Goal: Information Seeking & Learning: Compare options

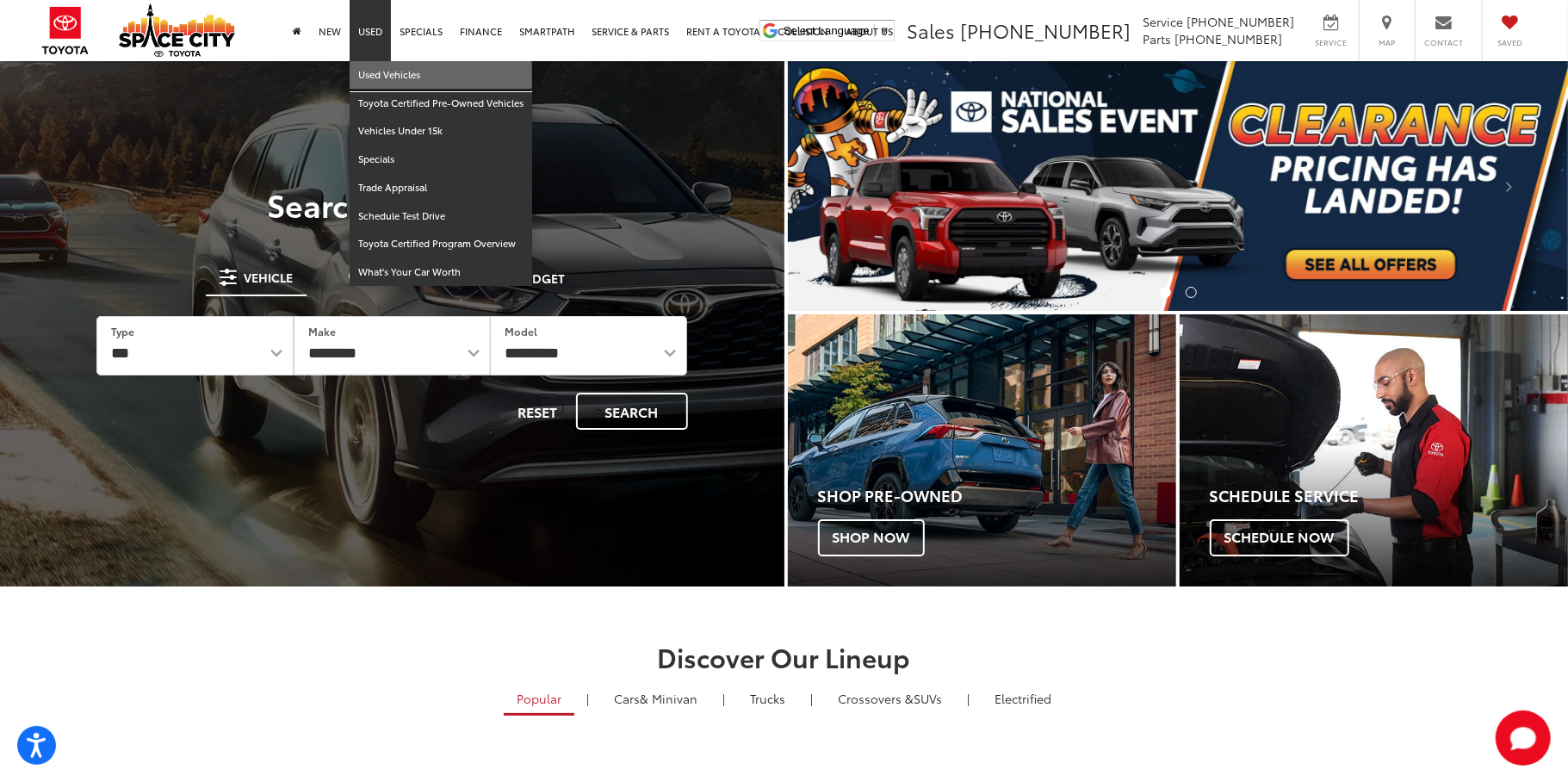
click at [372, 80] on link "Used Vehicles" at bounding box center [440, 75] width 183 height 28
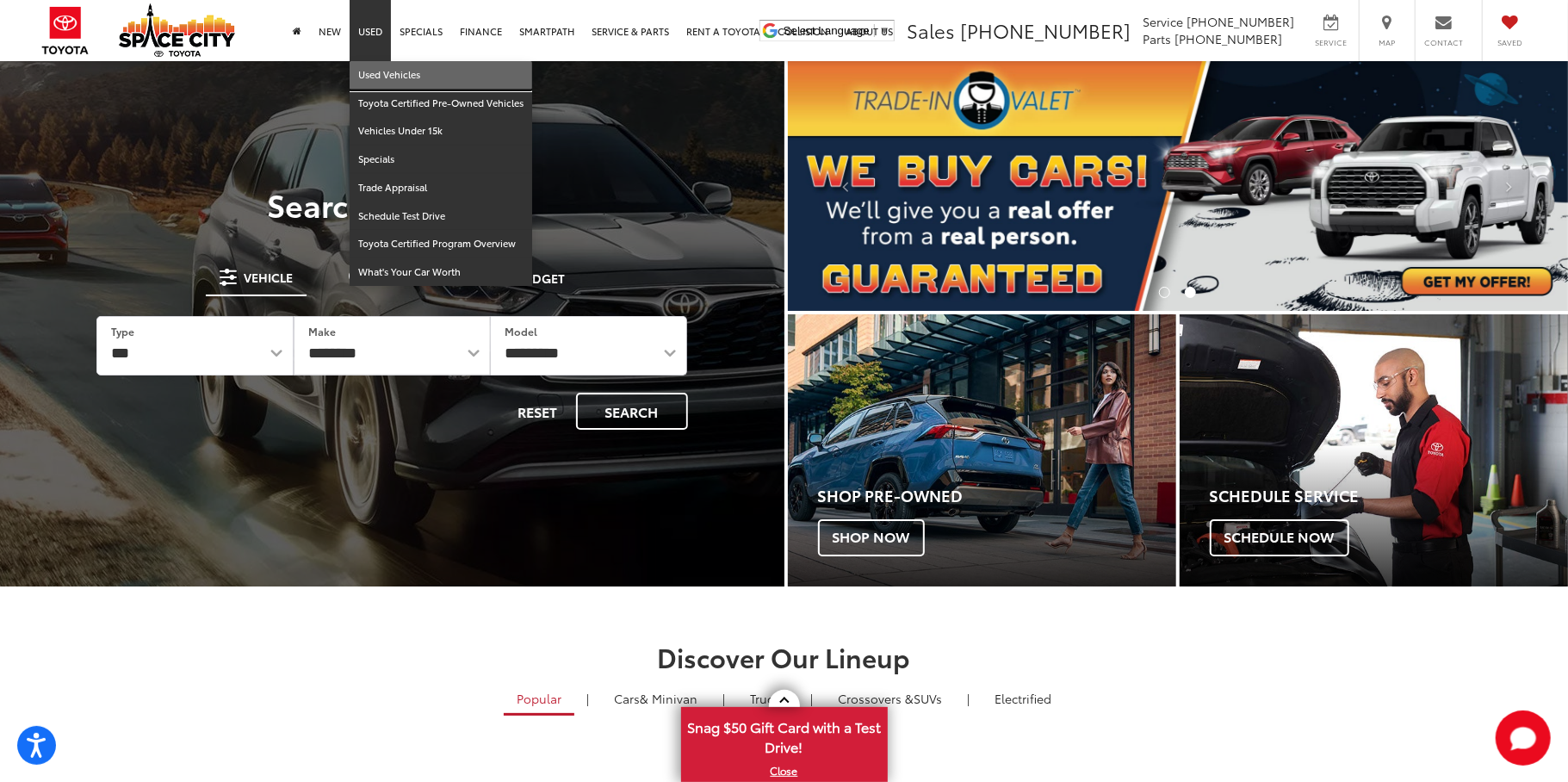
click at [380, 74] on link "Used Vehicles" at bounding box center [440, 75] width 183 height 28
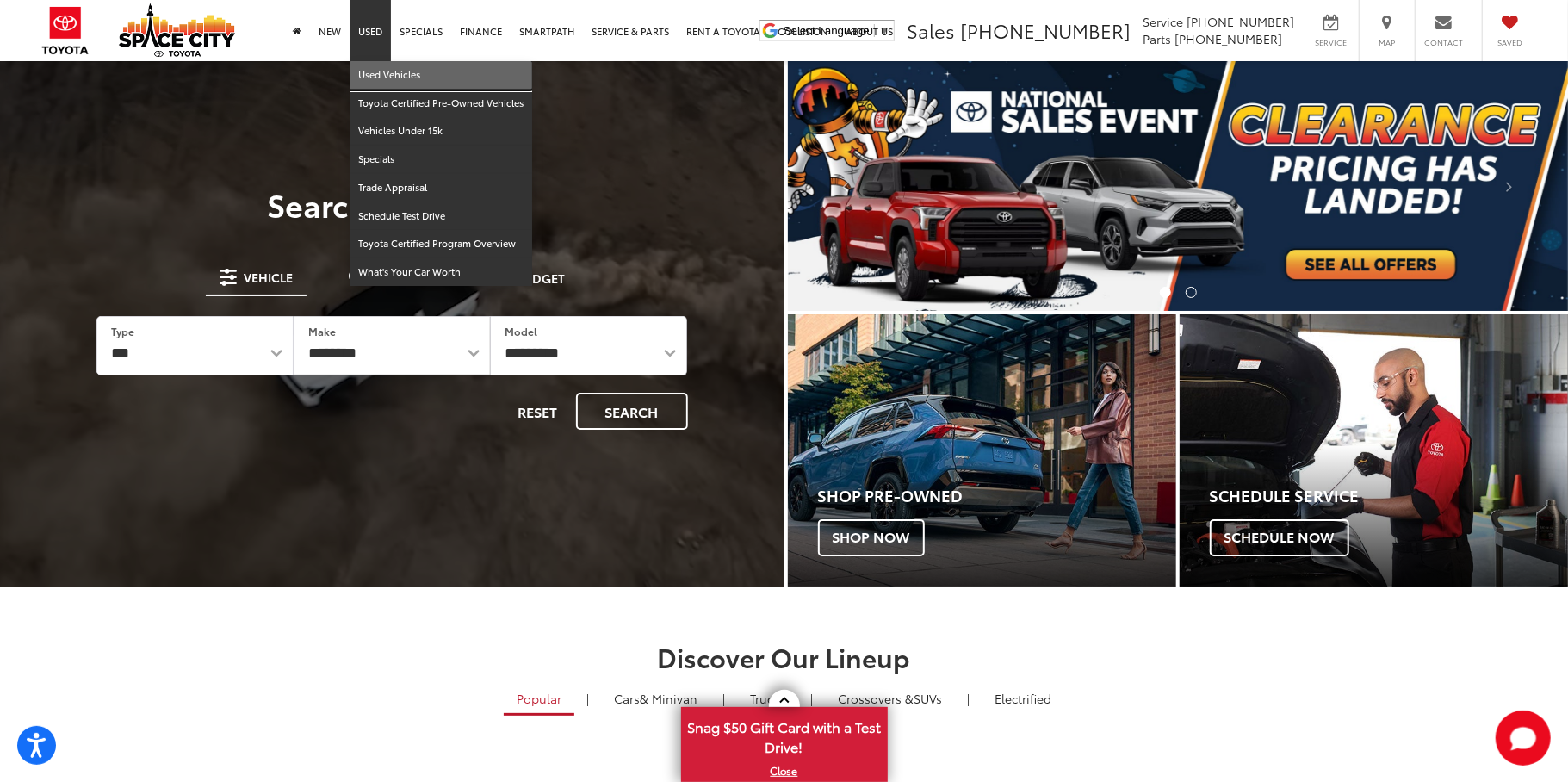
click at [385, 75] on link "Used Vehicles" at bounding box center [440, 75] width 183 height 28
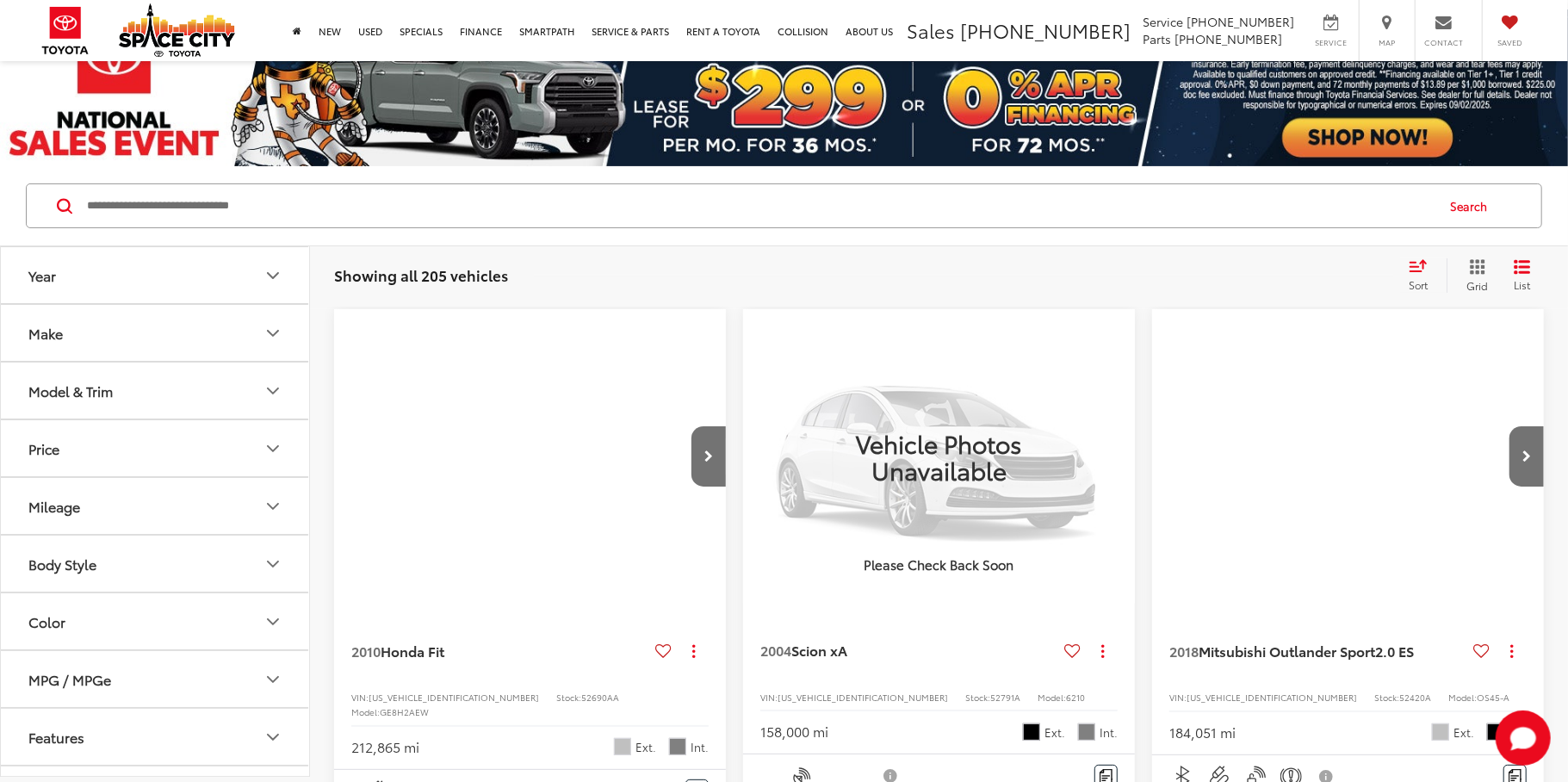
click at [275, 390] on icon "Model & Trim" at bounding box center [273, 390] width 20 height 20
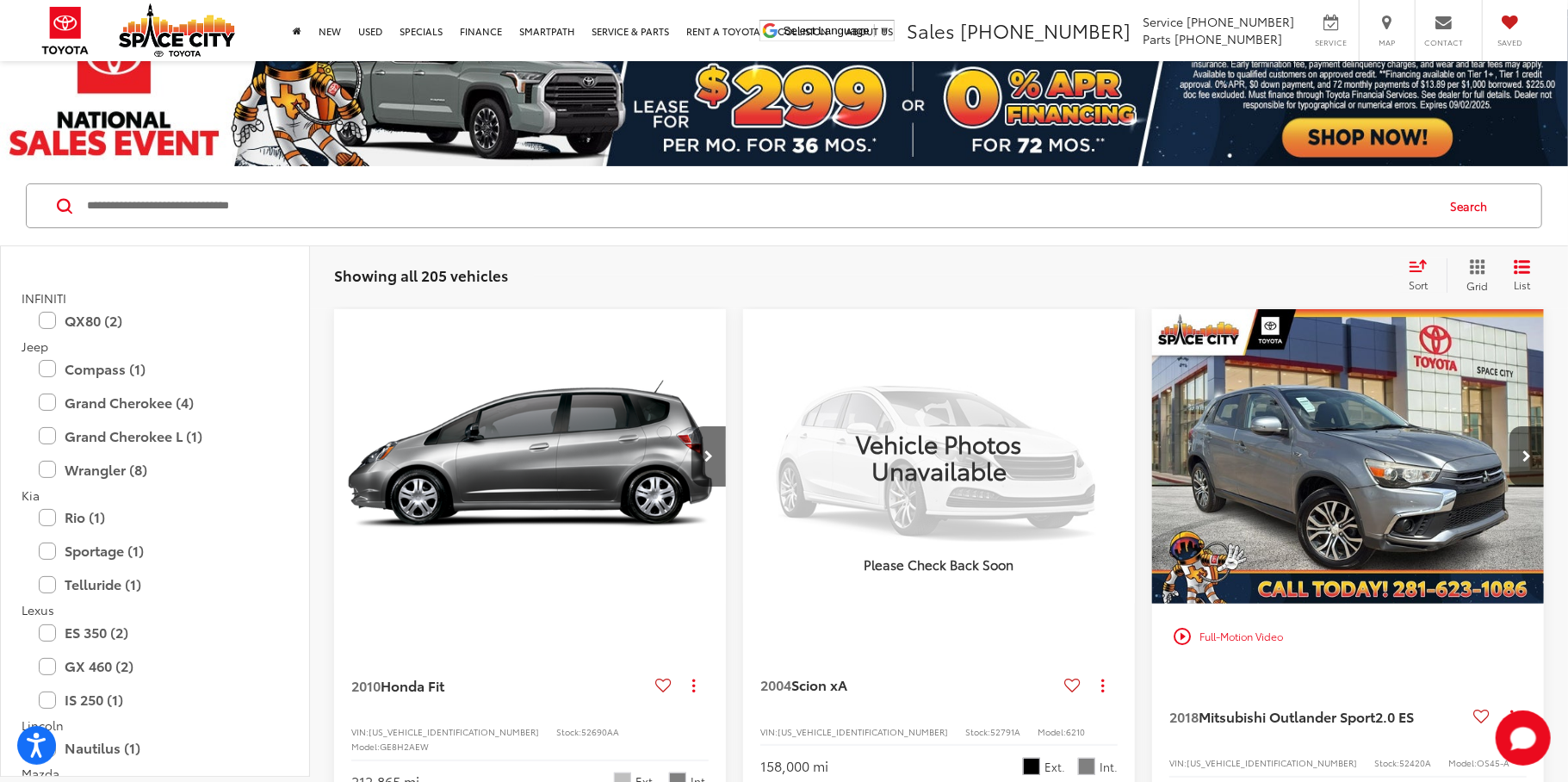
scroll to position [1546, 0]
click at [51, 474] on label "Wrangler (8)" at bounding box center [155, 473] width 232 height 30
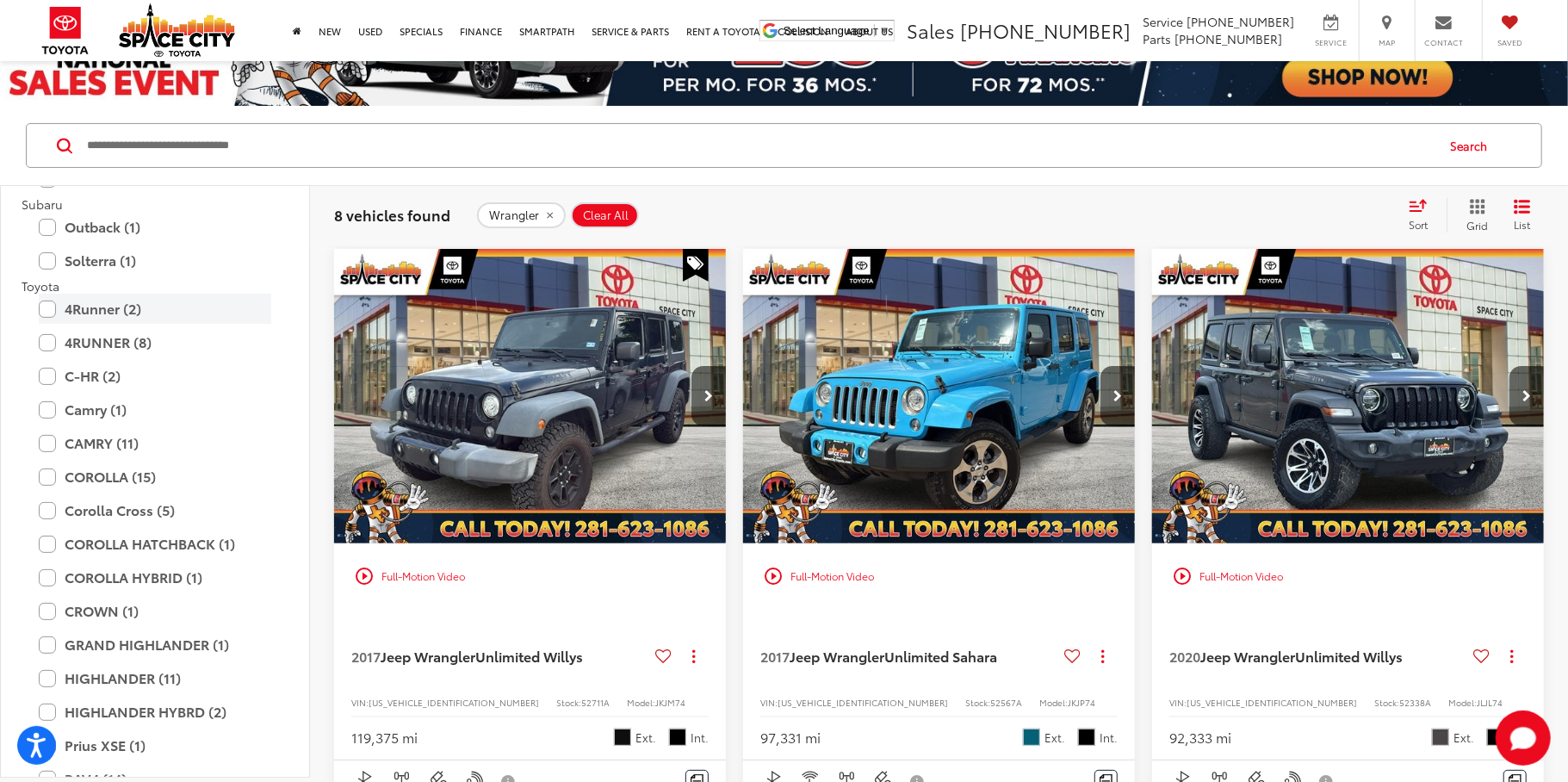
scroll to position [2789, 0]
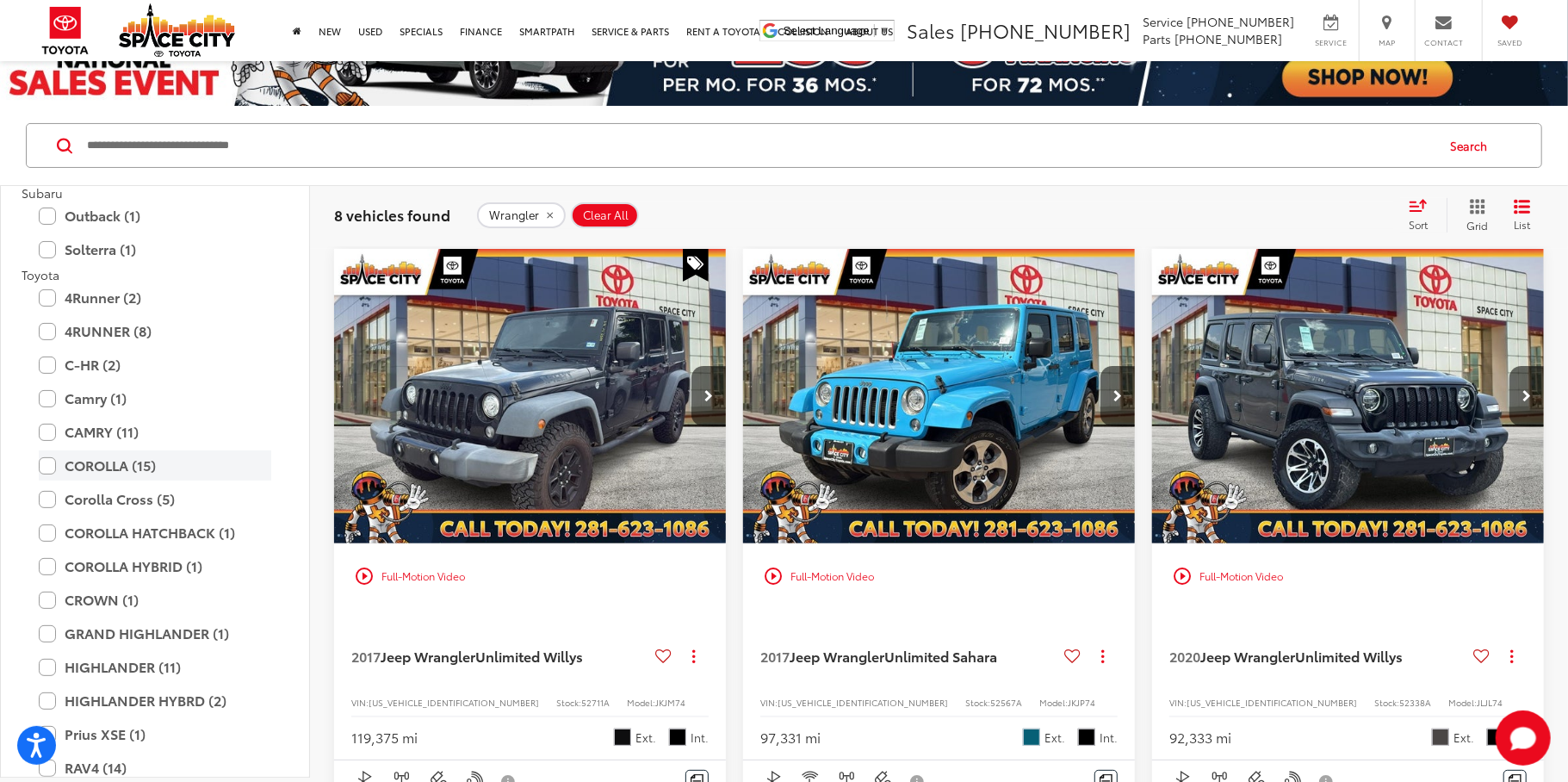
click at [48, 467] on label "COROLLA (15)" at bounding box center [155, 466] width 232 height 30
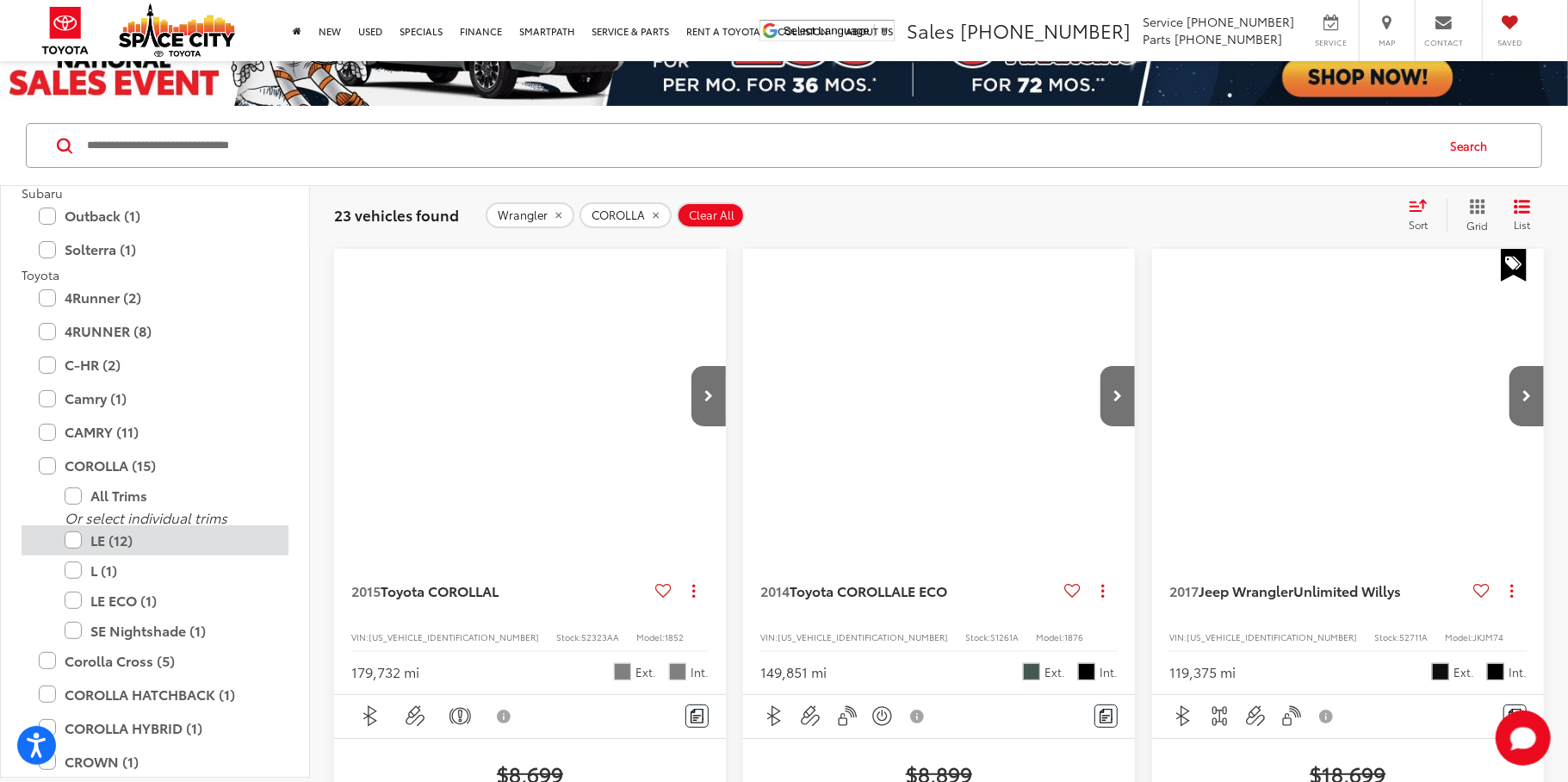
click at [81, 542] on label "LE (12)" at bounding box center [168, 540] width 207 height 30
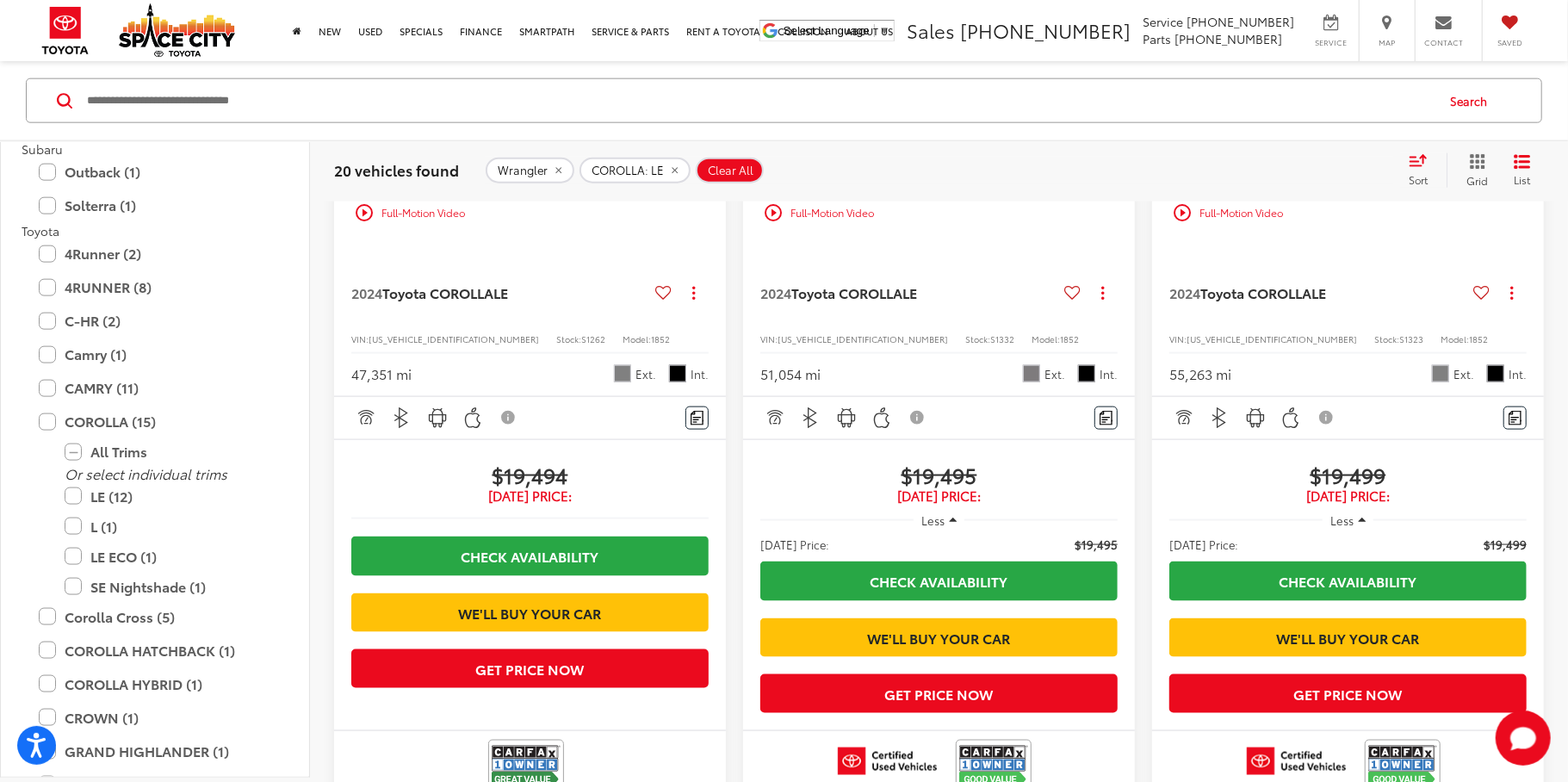
scroll to position [1482, 0]
